Goal: Transaction & Acquisition: Purchase product/service

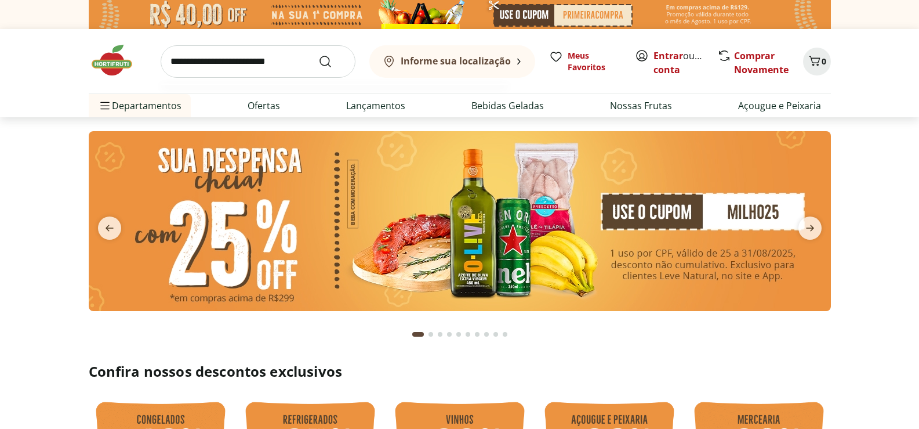
click at [261, 60] on input "search" at bounding box center [258, 61] width 195 height 32
type input "**********"
click at [318, 55] on button "Submit Search" at bounding box center [332, 62] width 28 height 14
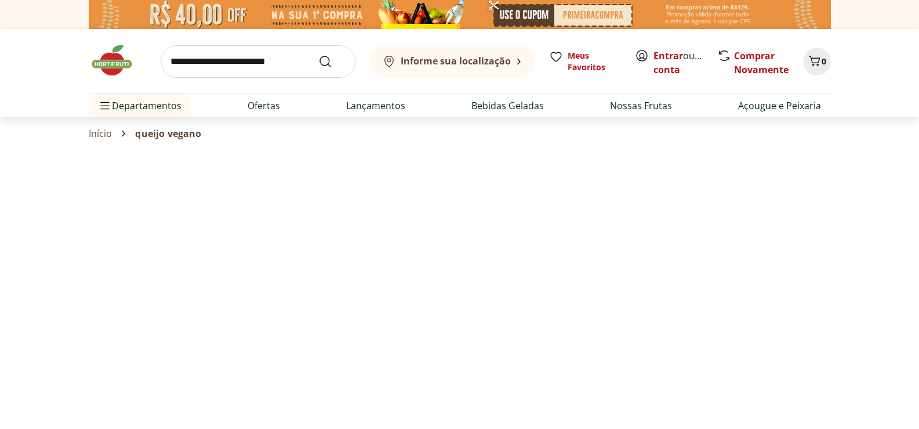
select select "**********"
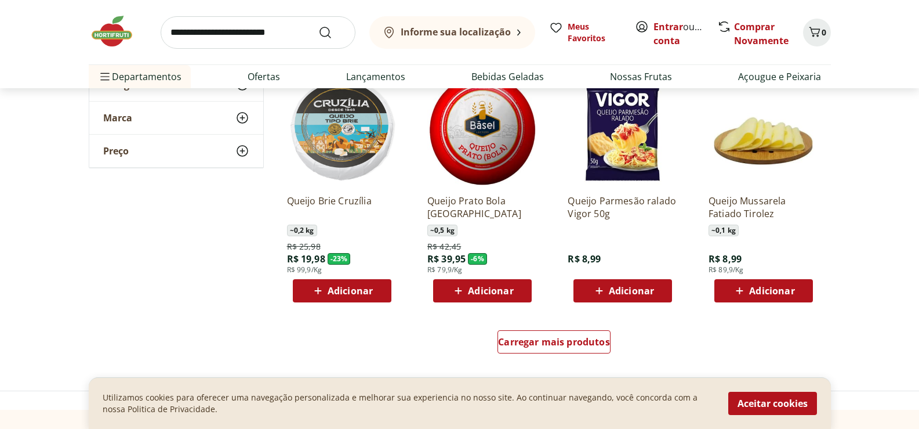
scroll to position [754, 0]
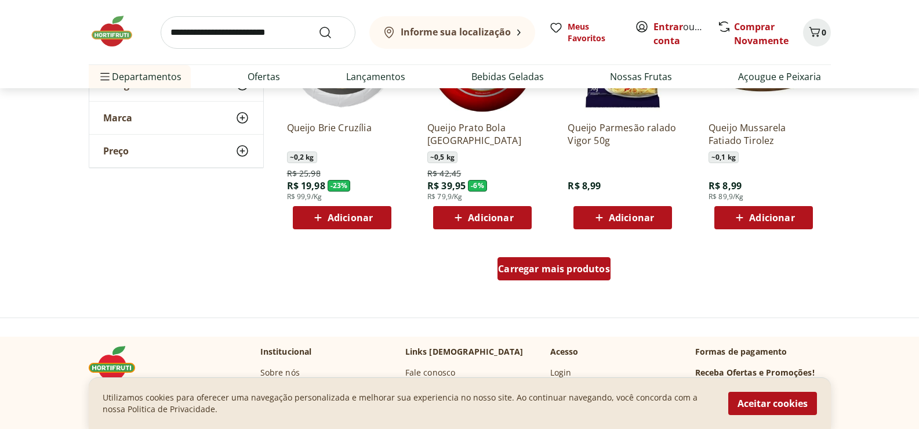
click at [564, 271] on span "Carregar mais produtos" at bounding box center [554, 268] width 112 height 9
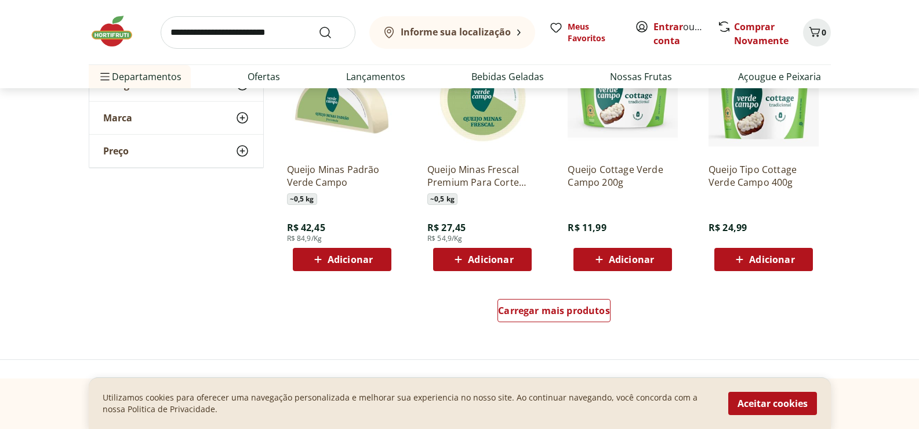
scroll to position [1566, 0]
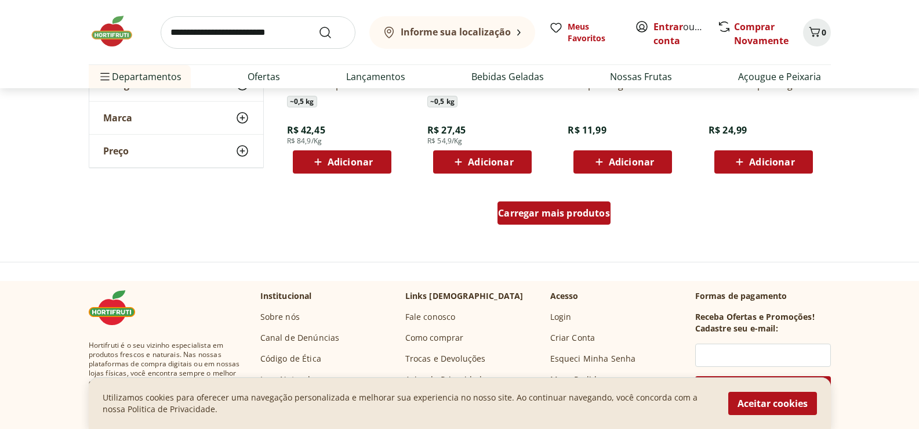
click at [550, 222] on div "Carregar mais produtos" at bounding box center [554, 212] width 113 height 23
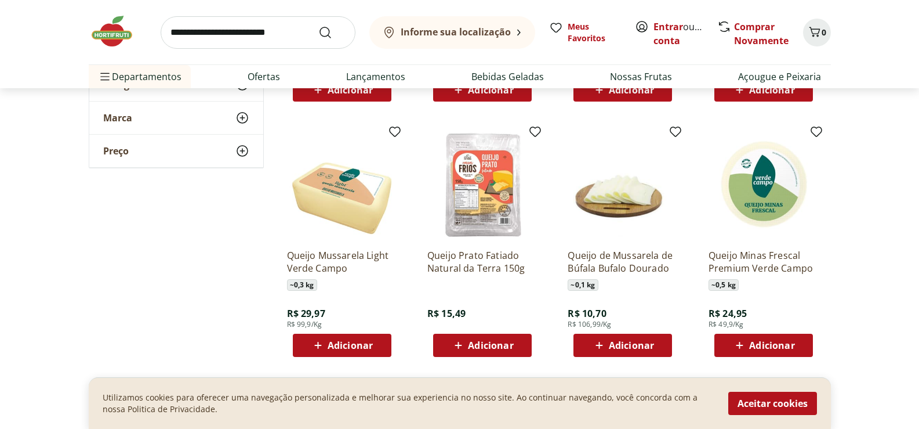
scroll to position [2262, 0]
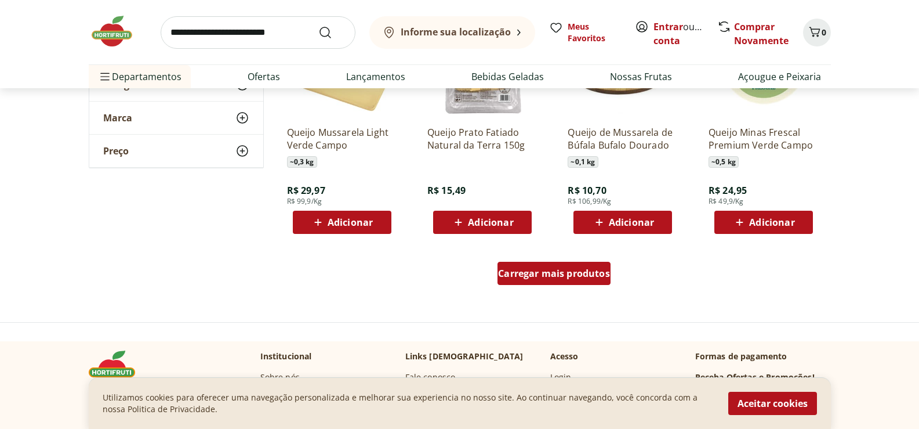
click at [556, 275] on span "Carregar mais produtos" at bounding box center [554, 273] width 112 height 9
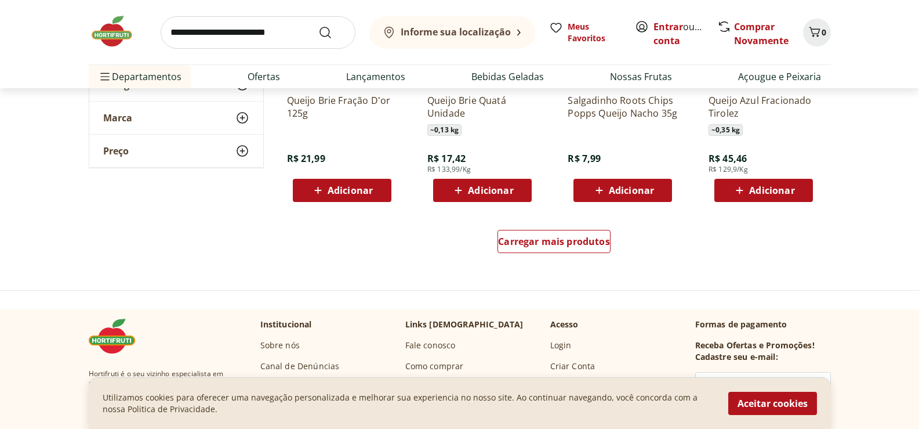
scroll to position [3074, 0]
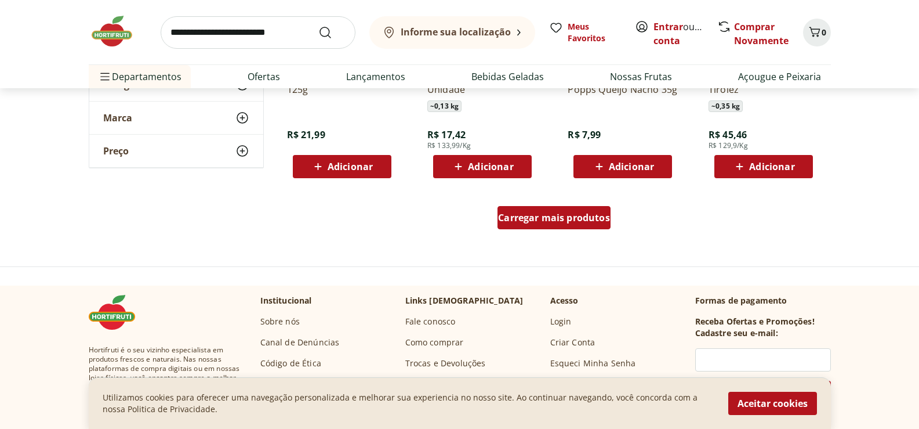
click at [581, 222] on span "Carregar mais produtos" at bounding box center [554, 217] width 112 height 9
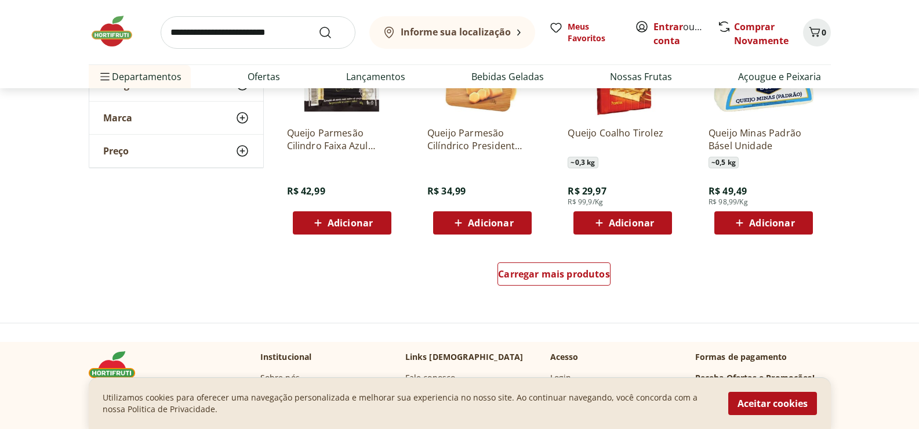
scroll to position [3827, 0]
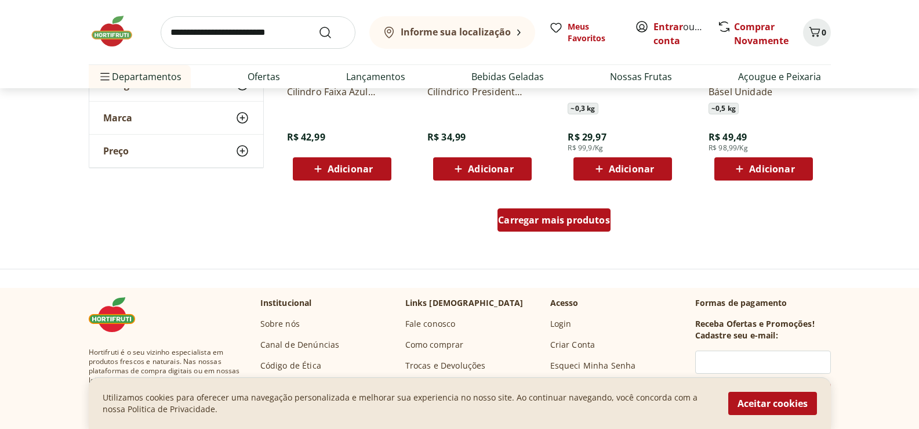
click at [579, 220] on span "Carregar mais produtos" at bounding box center [554, 219] width 112 height 9
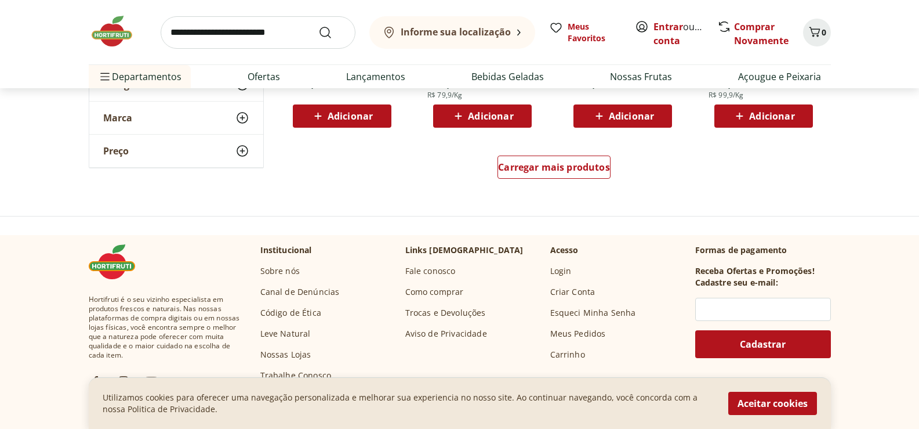
scroll to position [4639, 0]
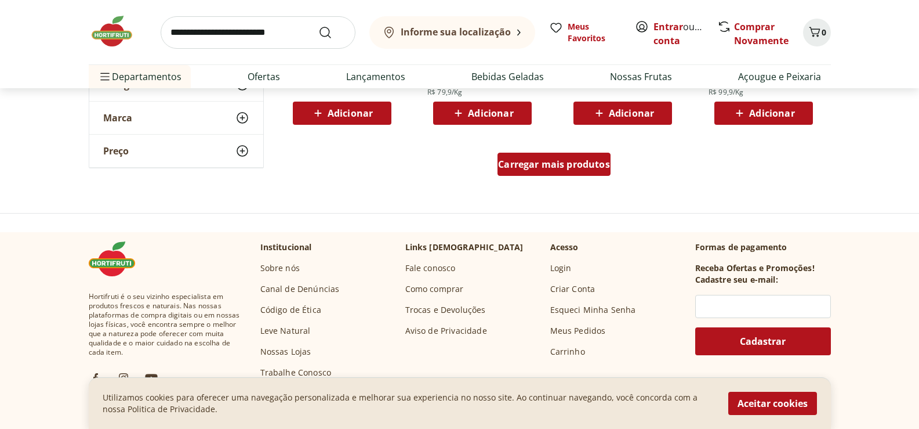
click at [552, 164] on span "Carregar mais produtos" at bounding box center [554, 163] width 112 height 9
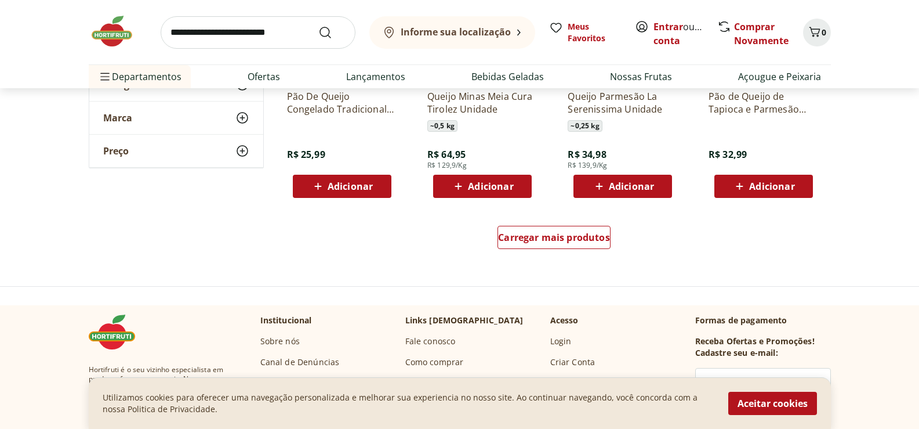
scroll to position [5335, 0]
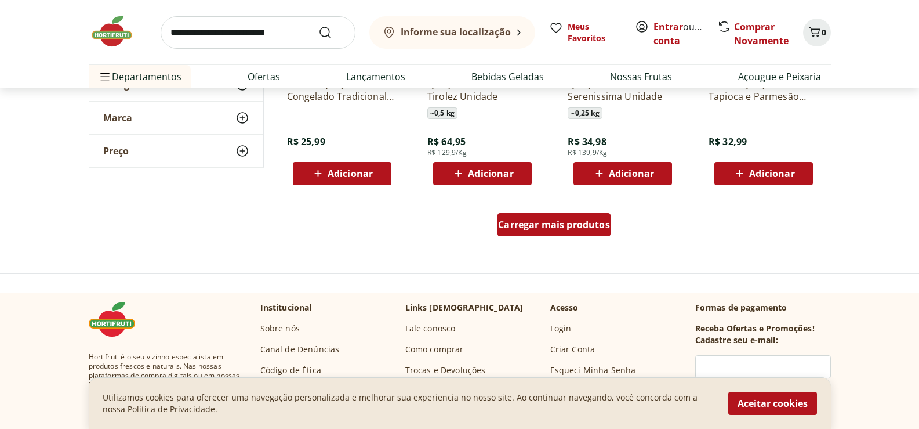
click at [560, 227] on span "Carregar mais produtos" at bounding box center [554, 224] width 112 height 9
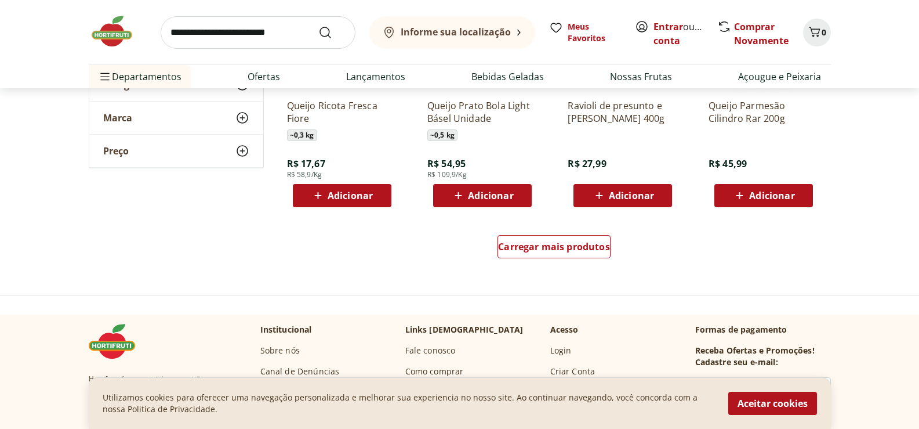
scroll to position [6089, 0]
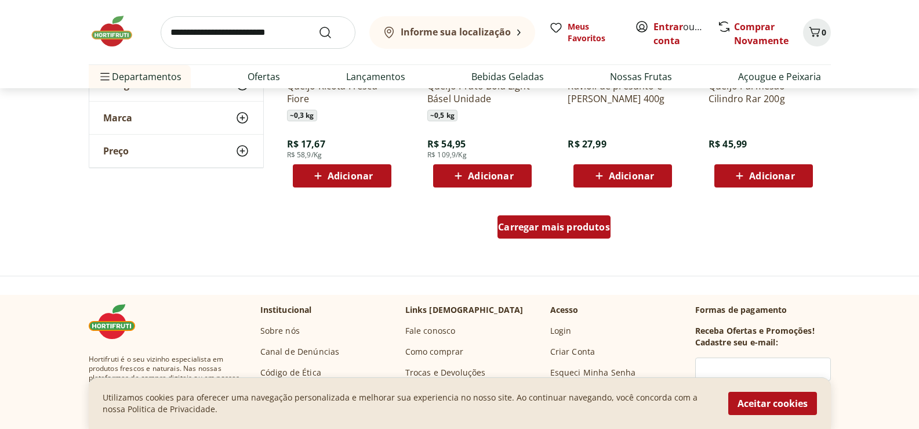
click at [560, 226] on span "Carregar mais produtos" at bounding box center [554, 226] width 112 height 9
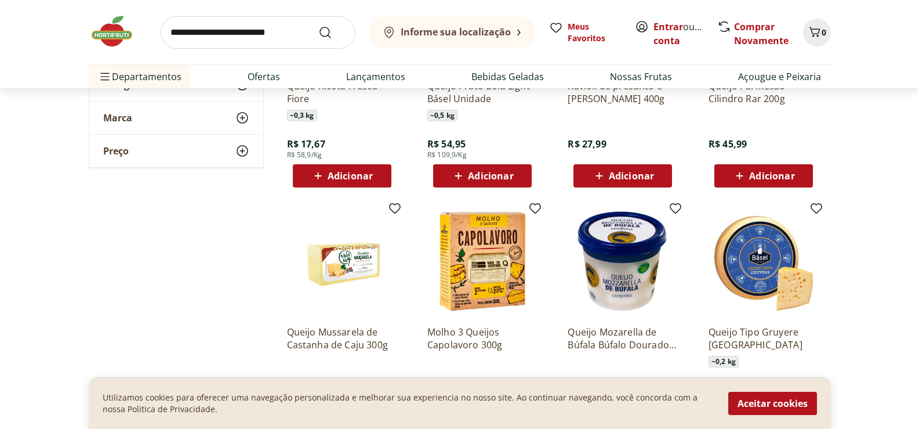
click at [344, 269] on img at bounding box center [342, 261] width 110 height 110
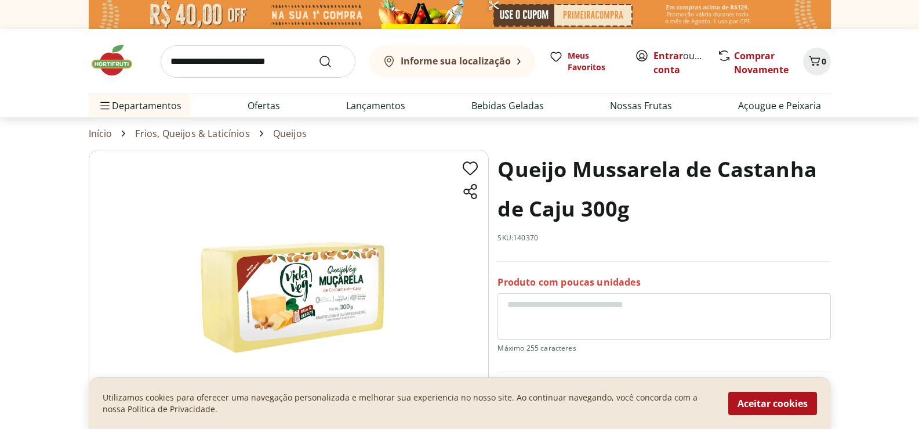
click at [503, 59] on b "Informe sua localização" at bounding box center [456, 61] width 110 height 13
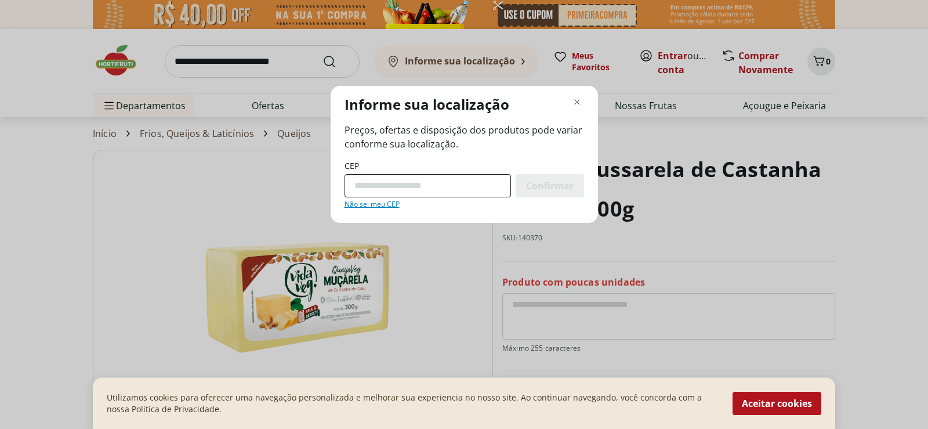
click at [407, 187] on input "CEP" at bounding box center [427, 185] width 166 height 23
type input "*********"
click at [547, 178] on div "Confirmar" at bounding box center [550, 185] width 68 height 23
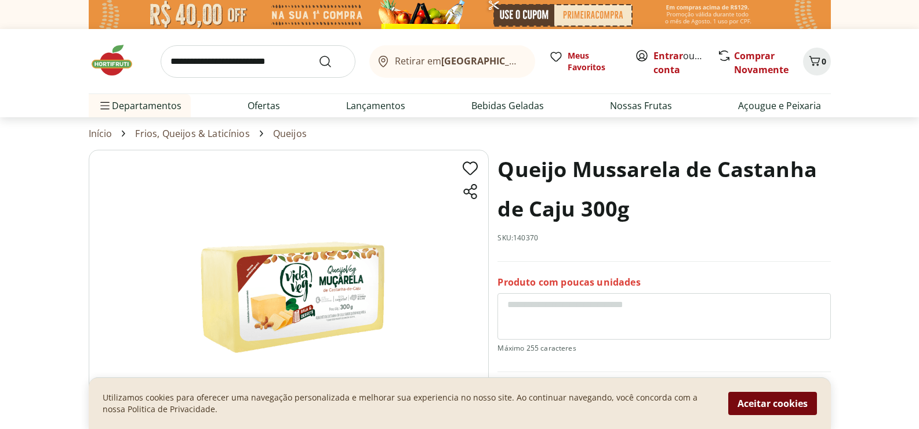
click at [807, 399] on button "Aceitar cookies" at bounding box center [772, 402] width 89 height 23
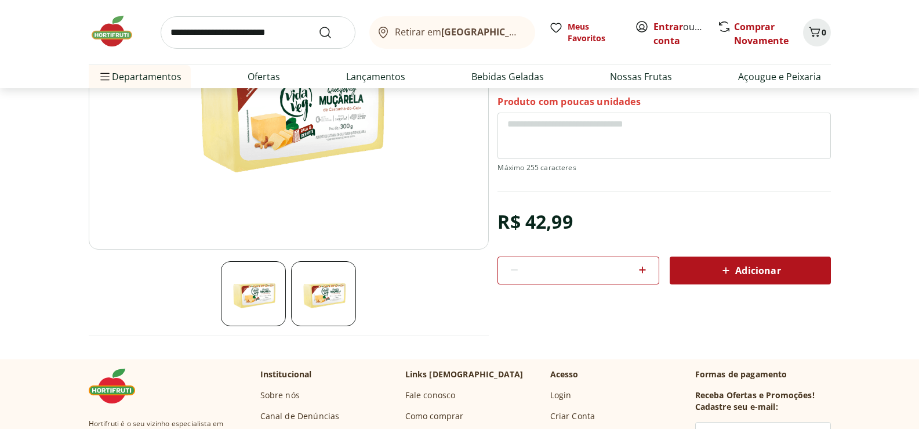
scroll to position [174, 0]
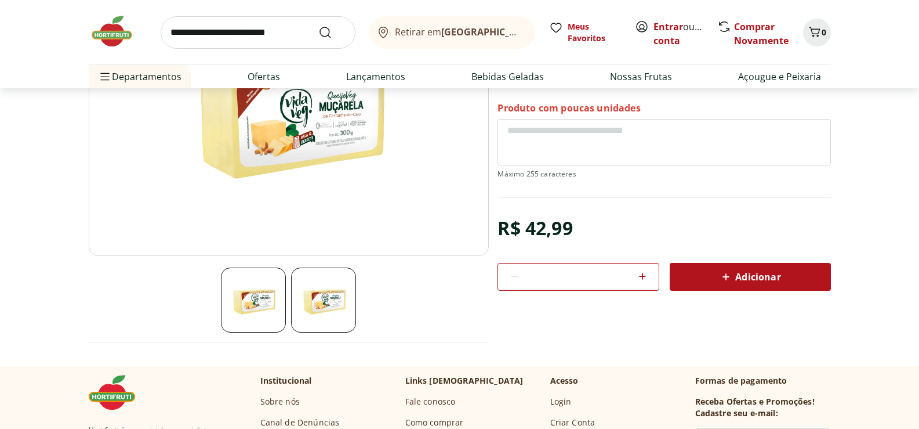
click at [315, 304] on img at bounding box center [323, 299] width 65 height 65
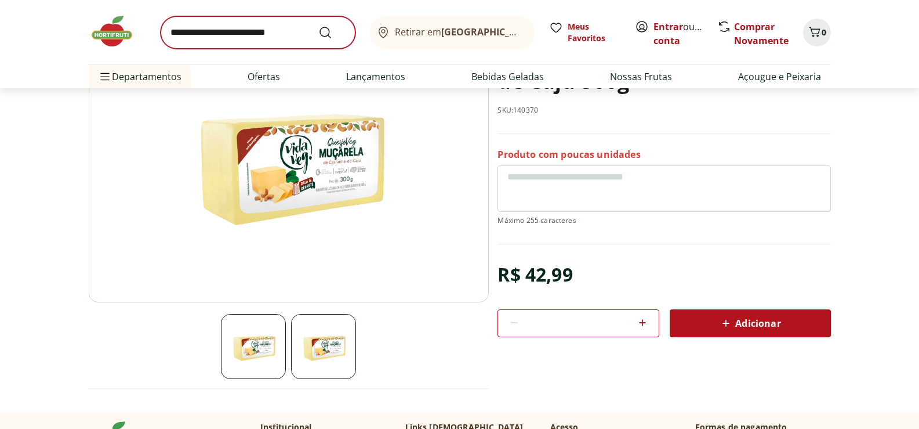
scroll to position [0, 0]
